Goal: Use online tool/utility: Utilize a website feature to perform a specific function

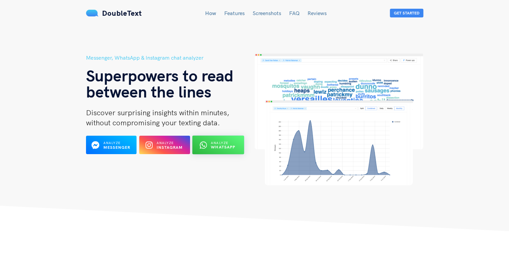
click at [225, 145] on b "WhatsApp" at bounding box center [223, 147] width 24 height 5
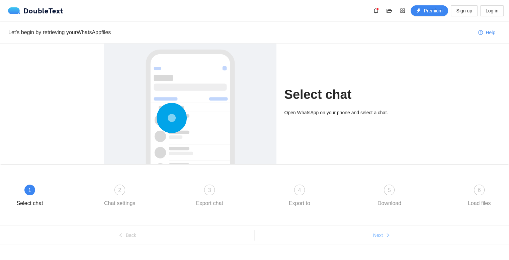
click at [386, 236] on icon "right" at bounding box center [387, 234] width 5 height 5
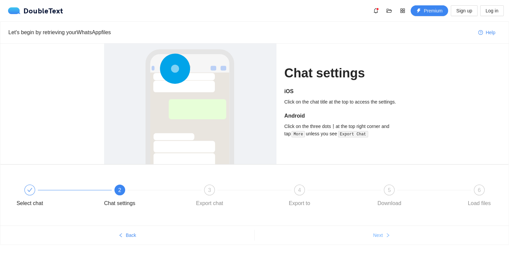
click at [386, 236] on icon "right" at bounding box center [387, 234] width 5 height 5
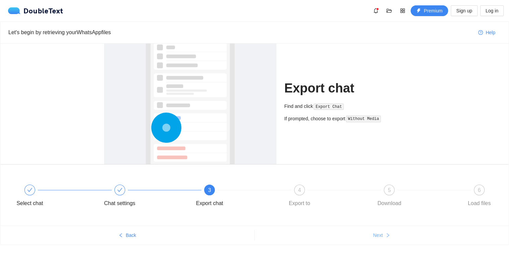
click at [386, 236] on icon "right" at bounding box center [387, 234] width 5 height 5
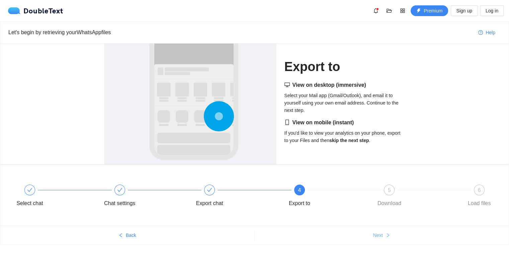
click at [386, 236] on icon "right" at bounding box center [387, 234] width 5 height 5
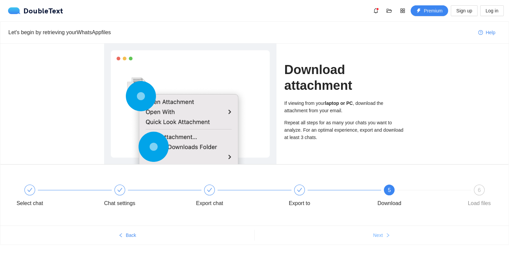
click at [386, 236] on icon "right" at bounding box center [387, 234] width 5 height 5
